Goal: Task Accomplishment & Management: Manage account settings

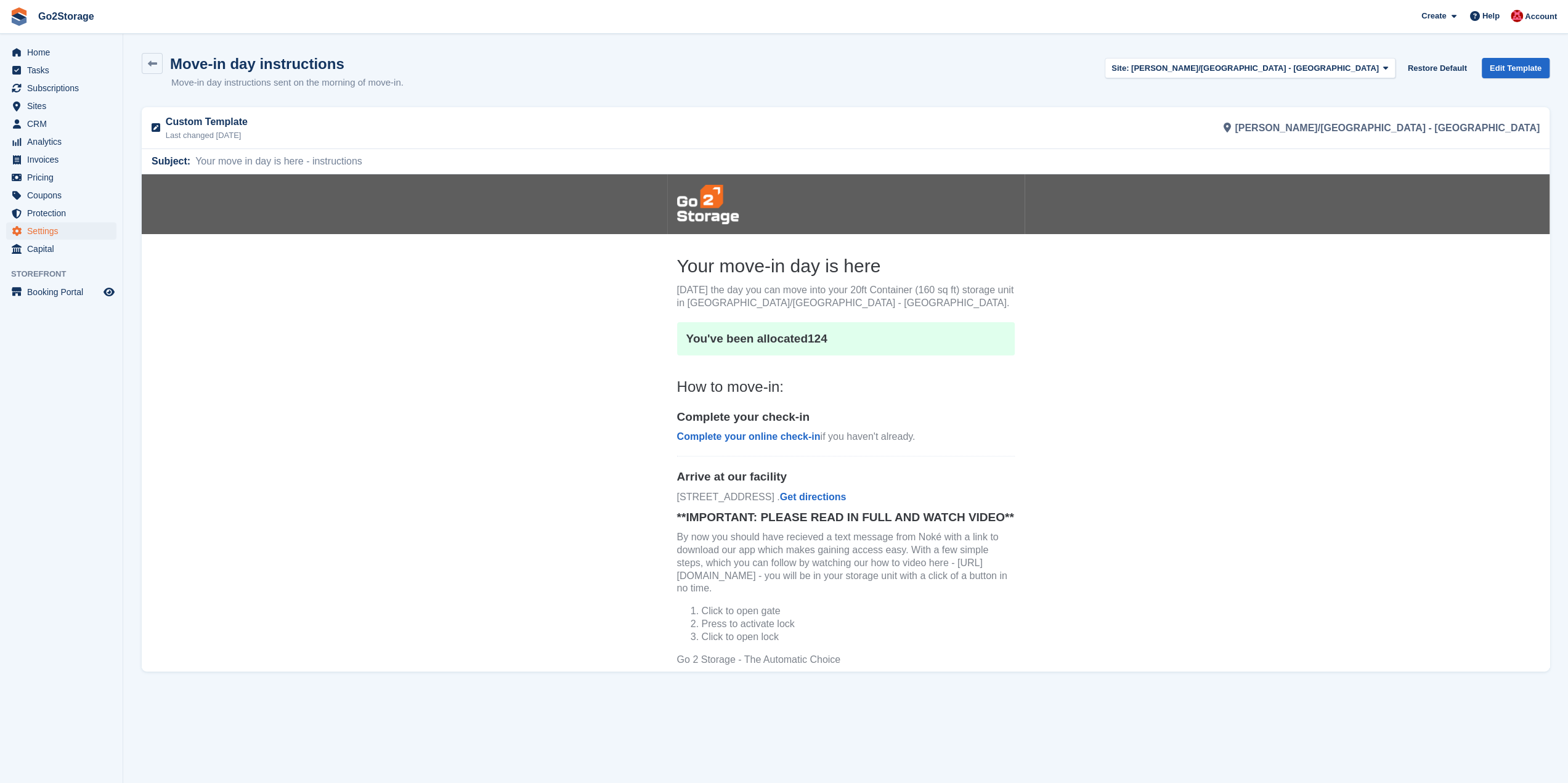
scroll to position [123, 0]
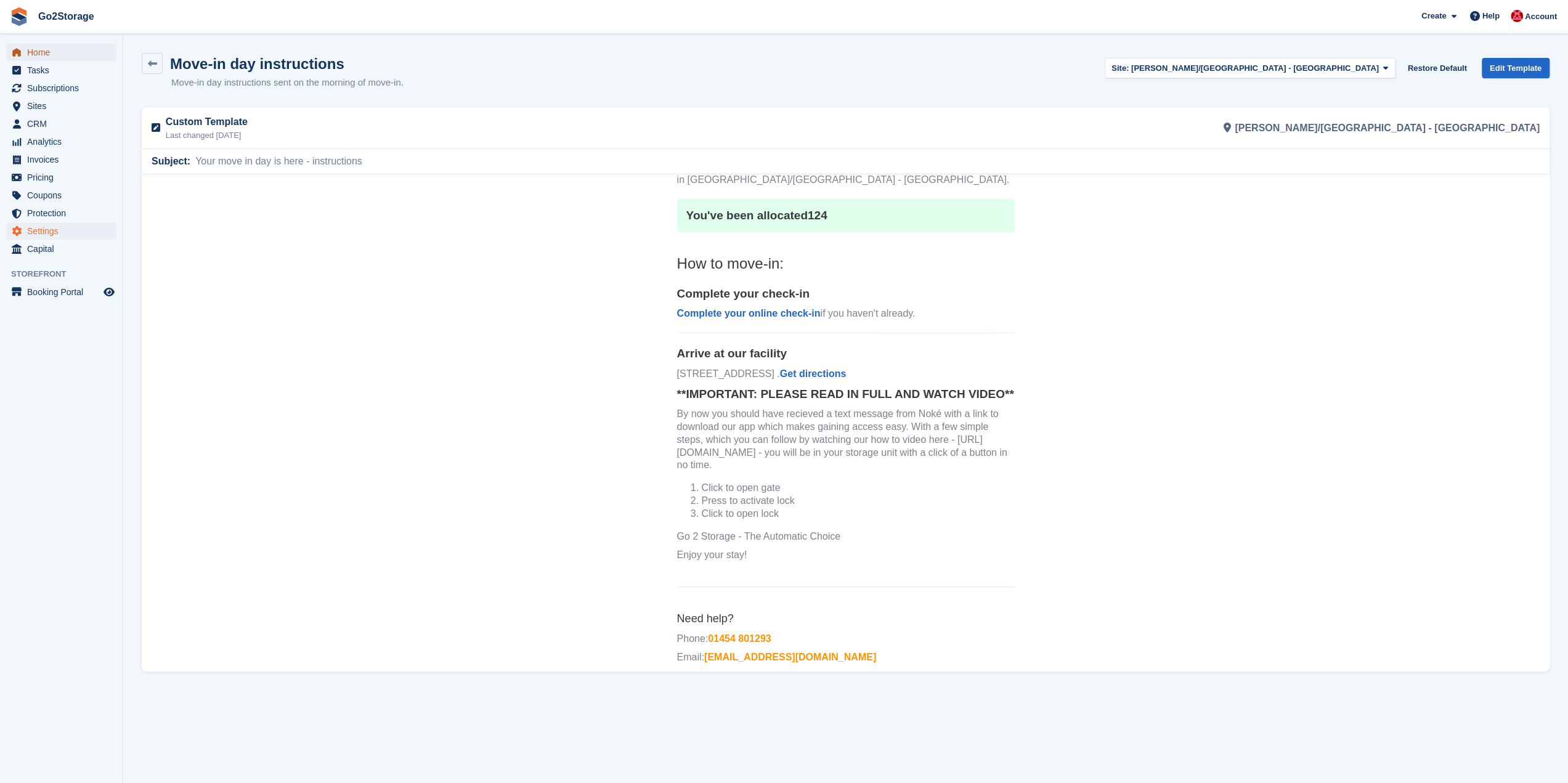
click at [52, 55] on span "Home" at bounding box center [64, 52] width 74 height 17
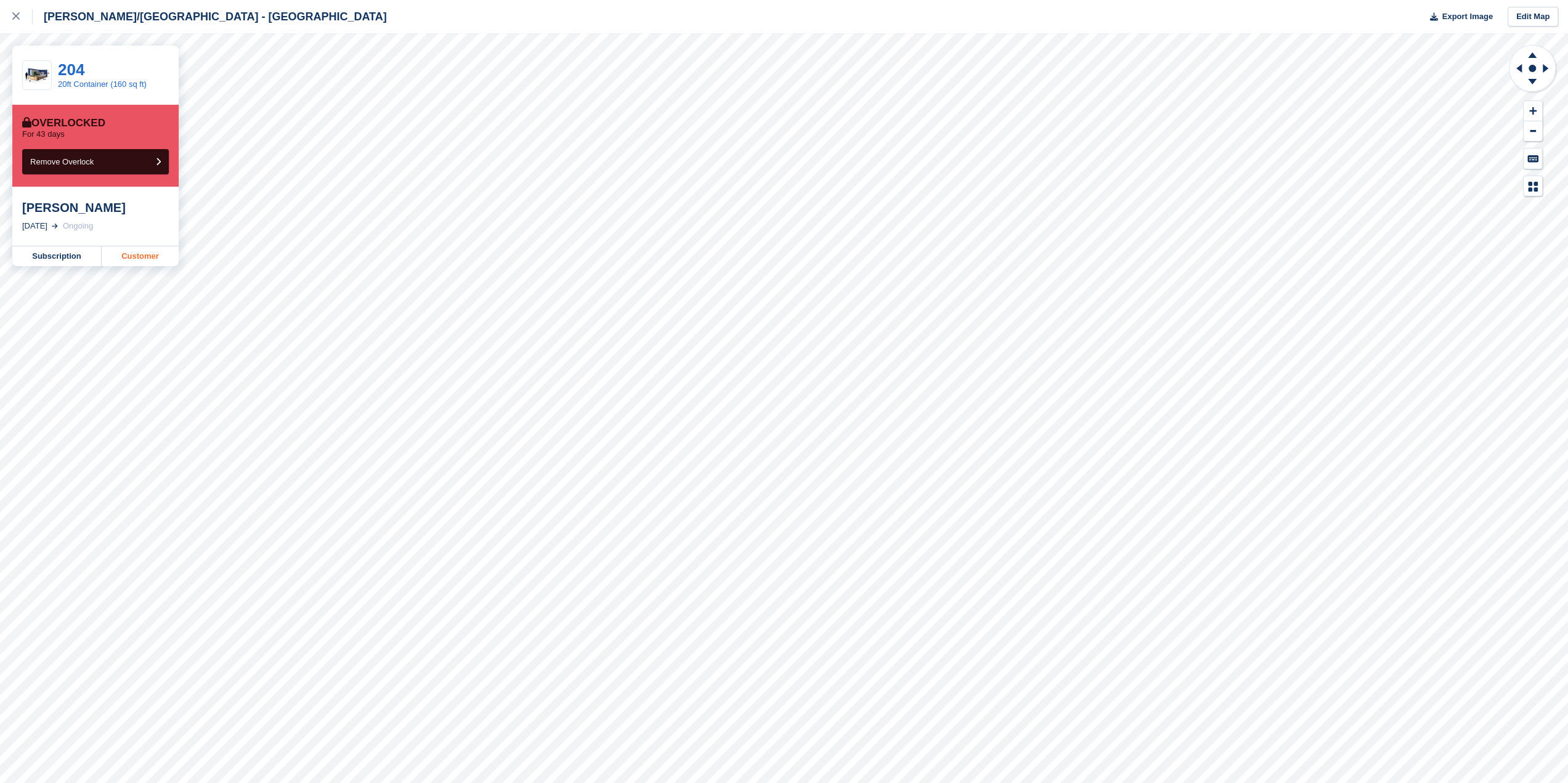
click at [142, 252] on link "Customer" at bounding box center [140, 256] width 77 height 20
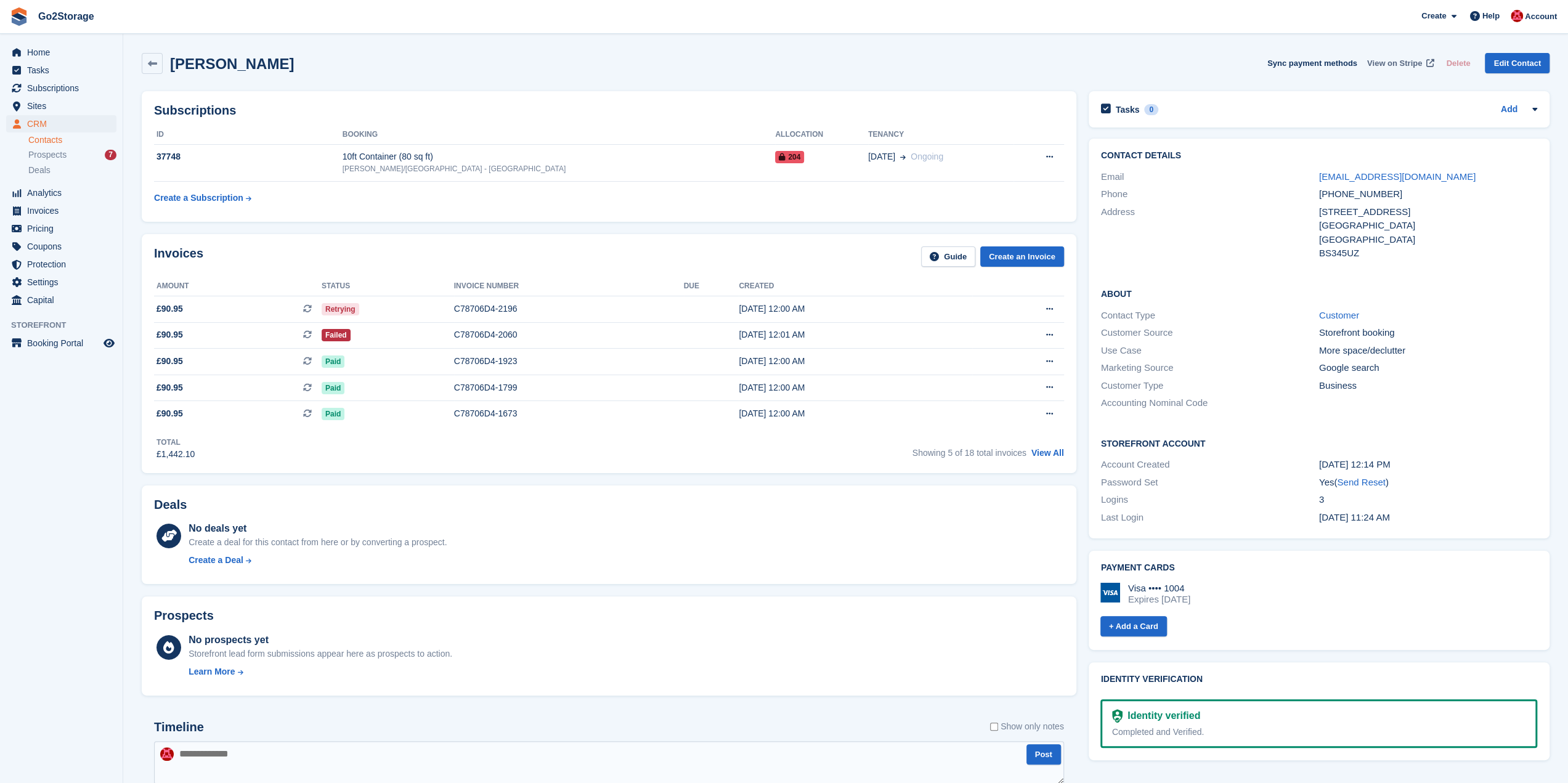
click at [1395, 63] on span "View on Stripe" at bounding box center [1394, 63] width 55 height 12
